Goal: Information Seeking & Learning: Learn about a topic

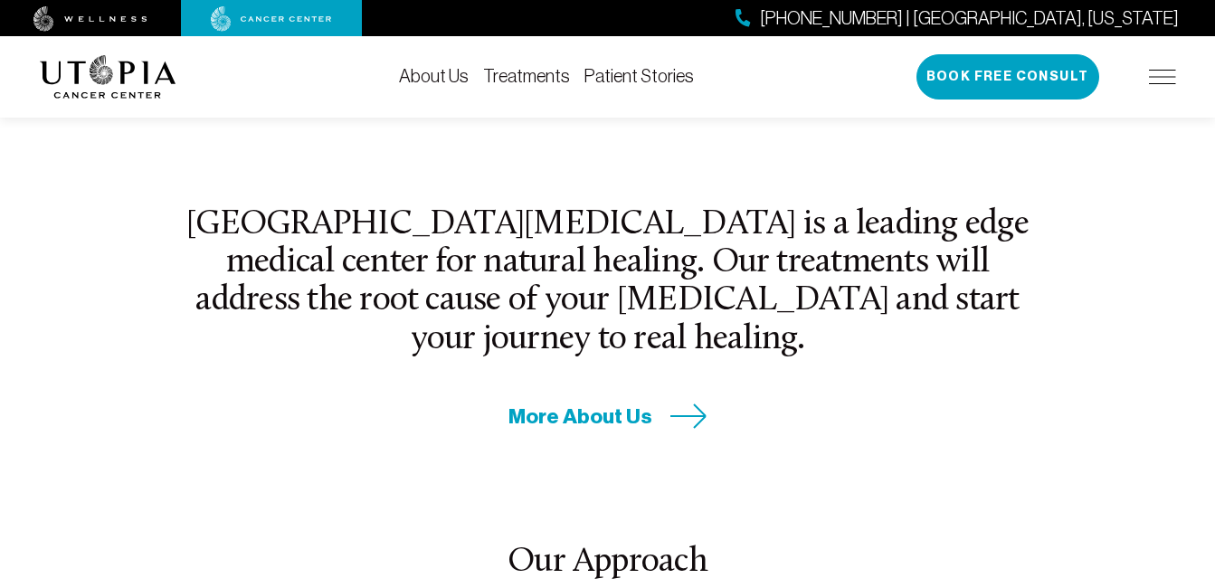
scroll to position [452, 0]
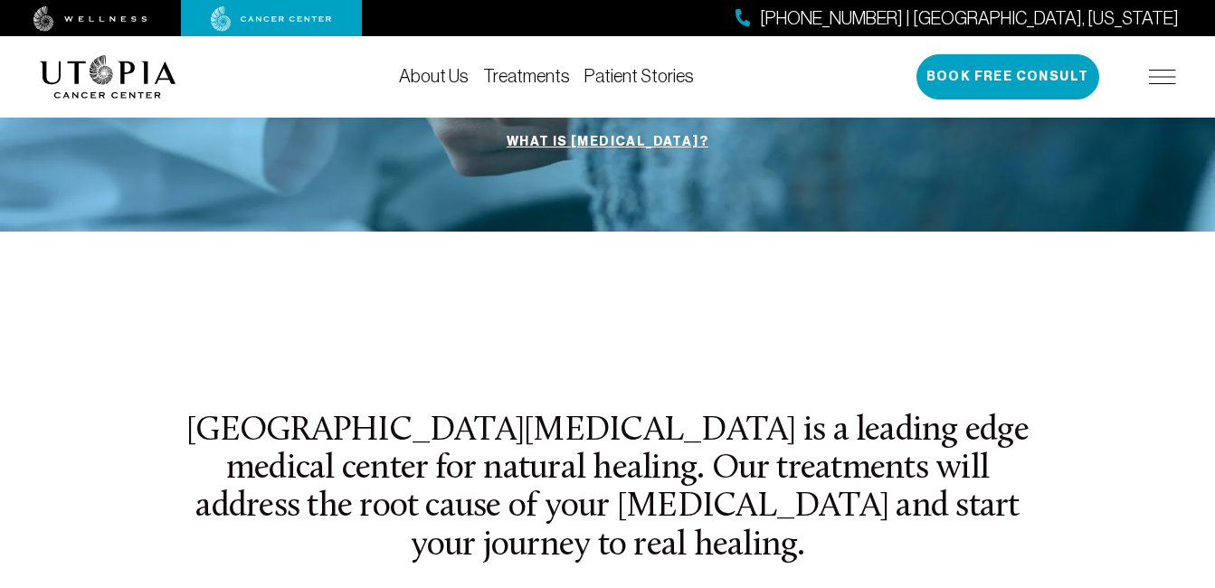
click at [541, 75] on link "Treatments" at bounding box center [526, 76] width 87 height 20
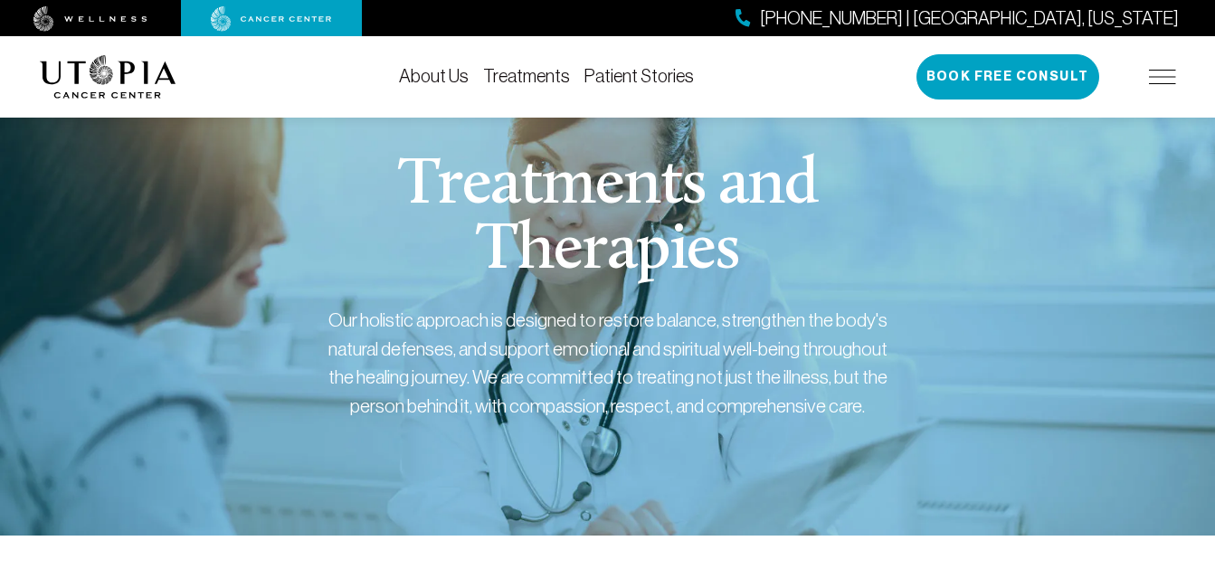
click at [589, 56] on div "About Us Treatments Patient Stories [PHONE_NUMBER] | [GEOGRAPHIC_DATA], [US_STA…" at bounding box center [608, 76] width 1136 height 81
click at [599, 74] on link "Patient Stories" at bounding box center [638, 76] width 109 height 20
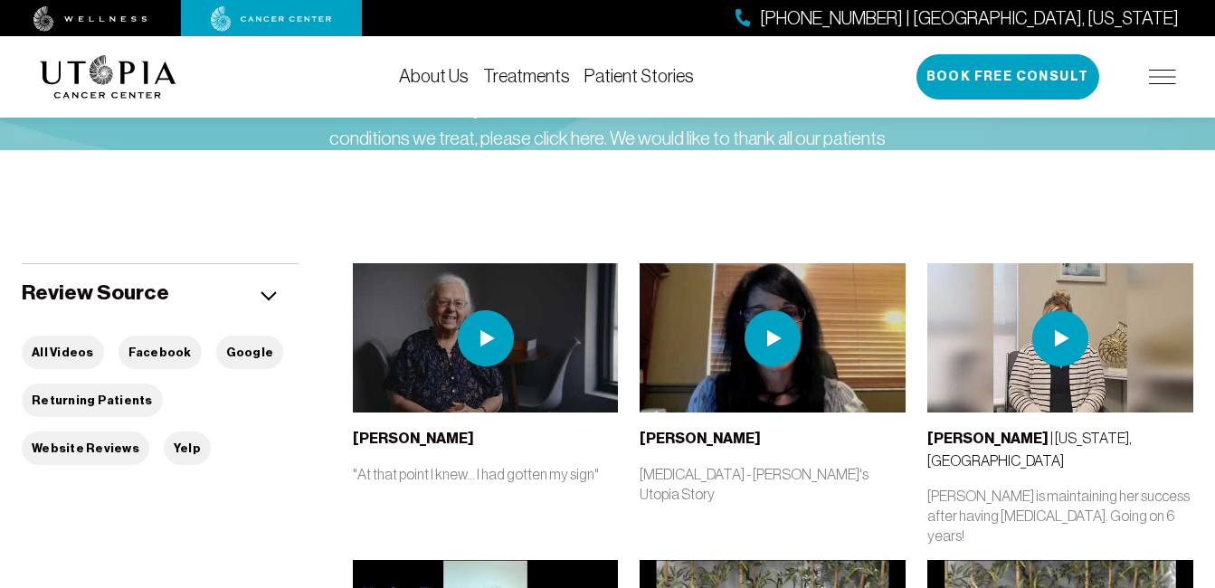
scroll to position [271, 0]
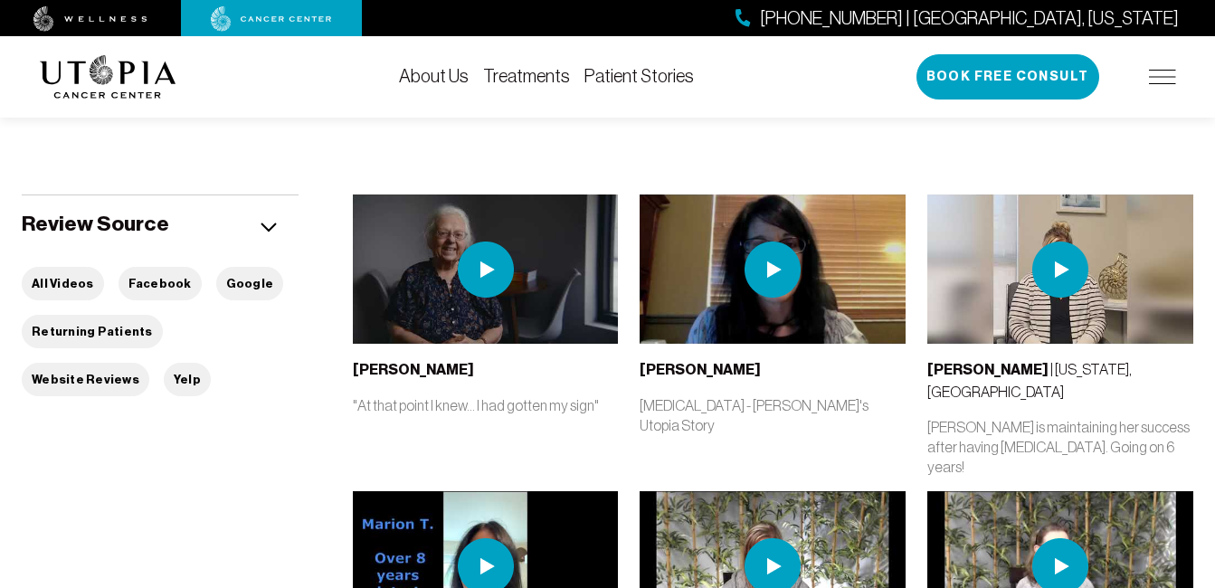
click at [473, 266] on img at bounding box center [486, 270] width 56 height 56
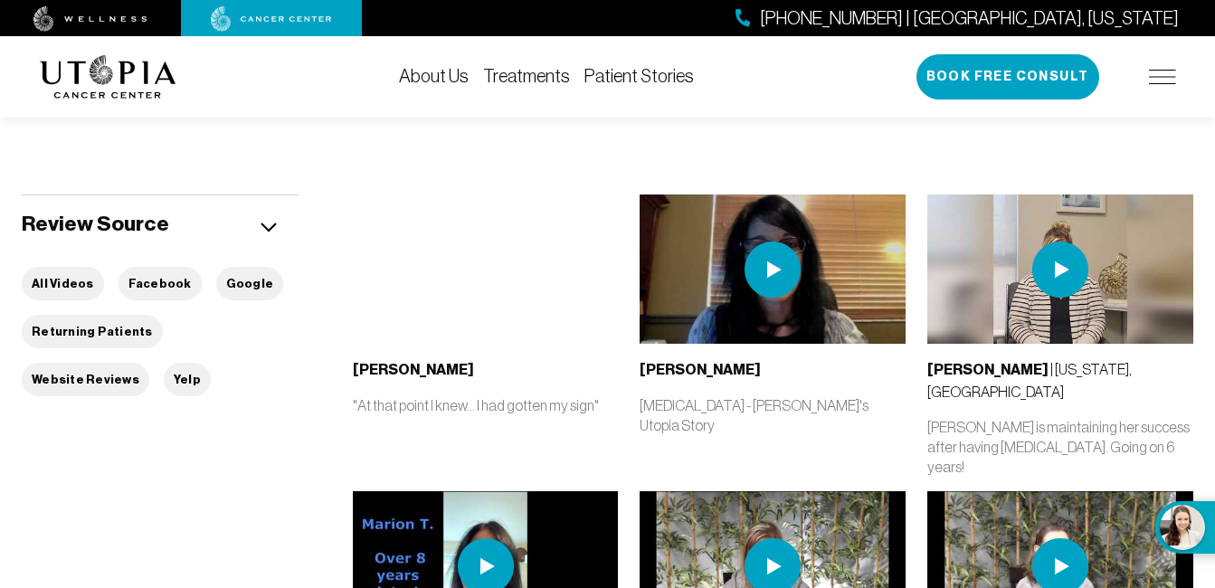
click at [778, 260] on img at bounding box center [772, 270] width 56 height 56
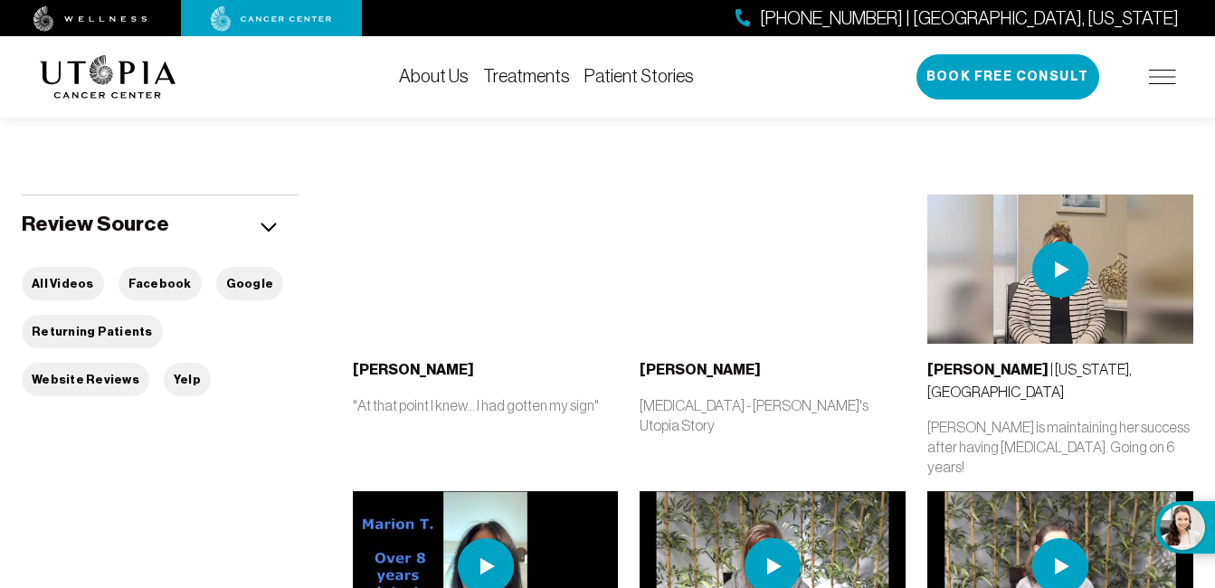
click at [1064, 270] on img at bounding box center [1060, 270] width 56 height 56
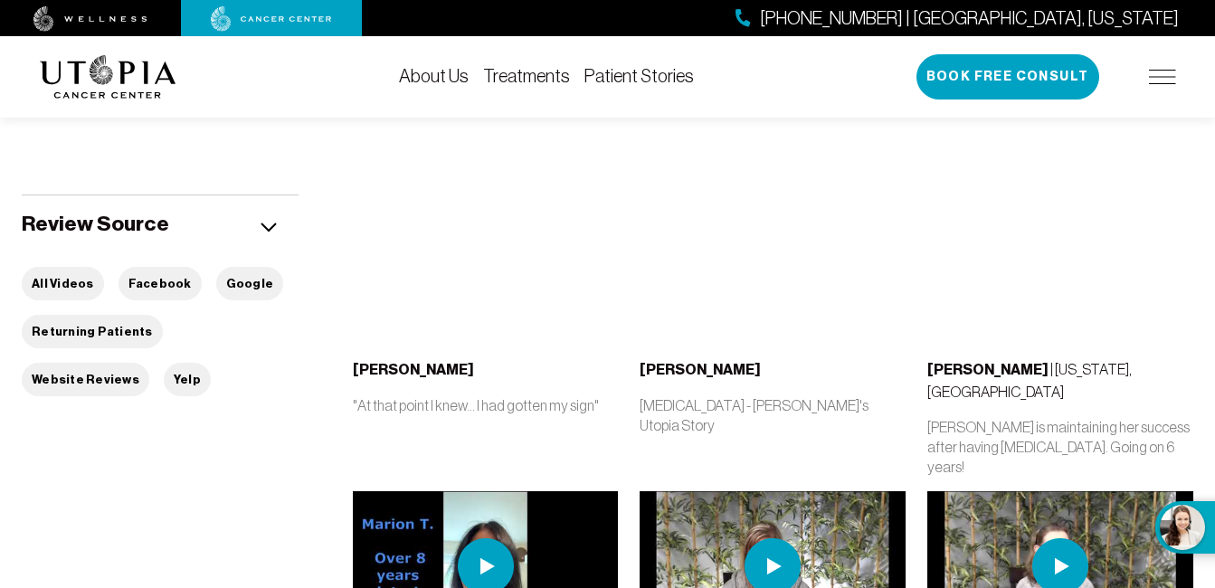
click at [922, 177] on div "Stories Below is a small sample of testimonies we’ve captured over the years fr…" at bounding box center [608, 33] width 1136 height 446
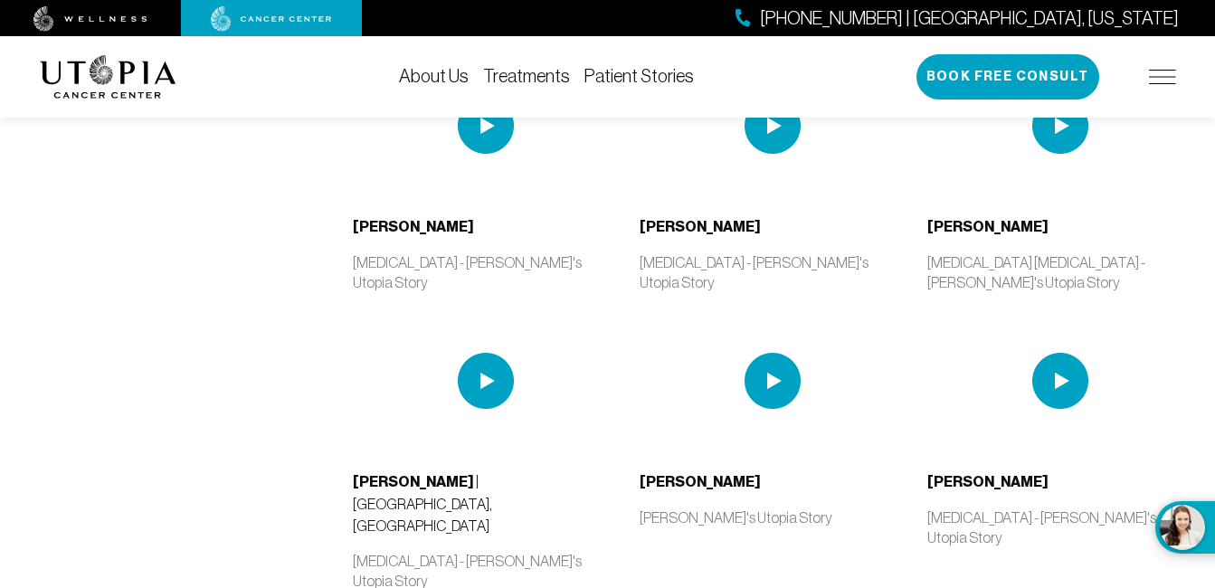
scroll to position [2713, 0]
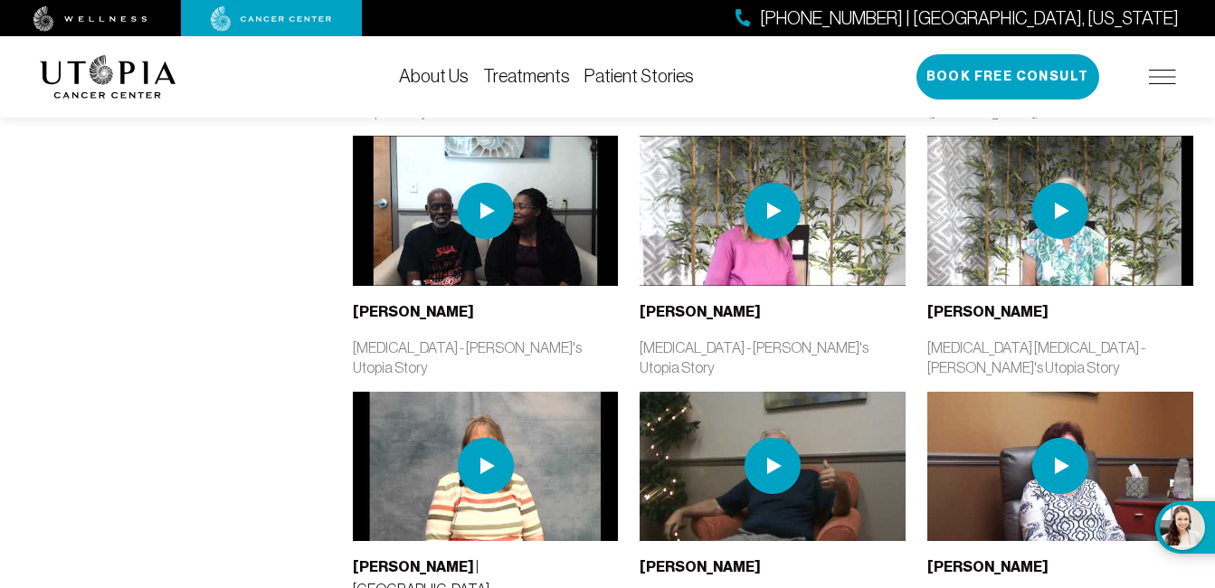
click at [425, 71] on link "About Us" at bounding box center [434, 76] width 70 height 20
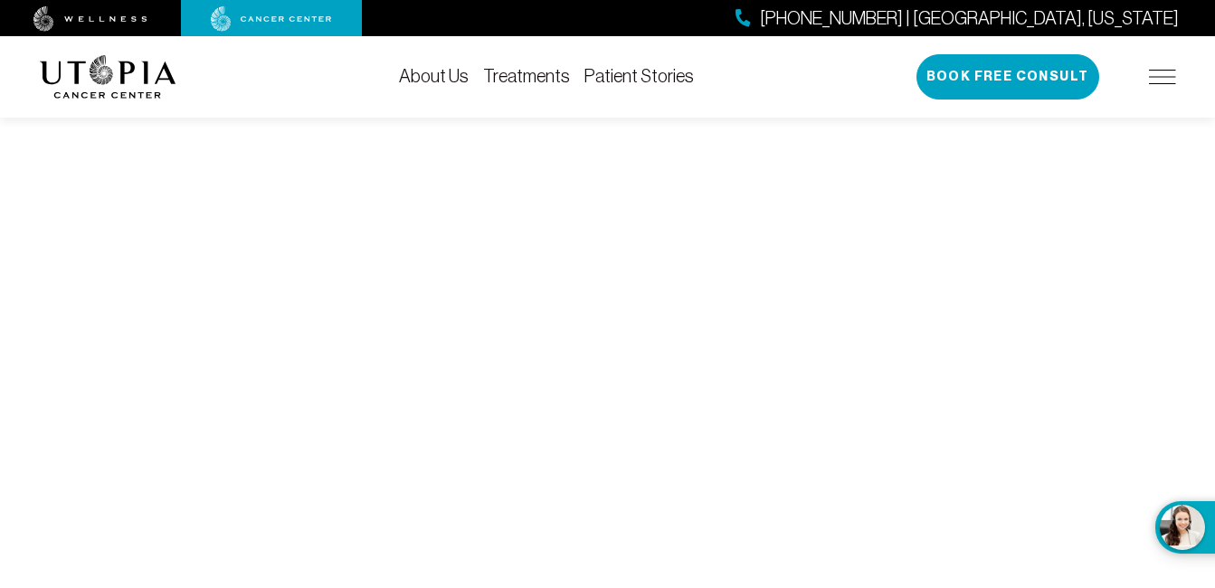
scroll to position [6888, 0]
